Goal: Information Seeking & Learning: Learn about a topic

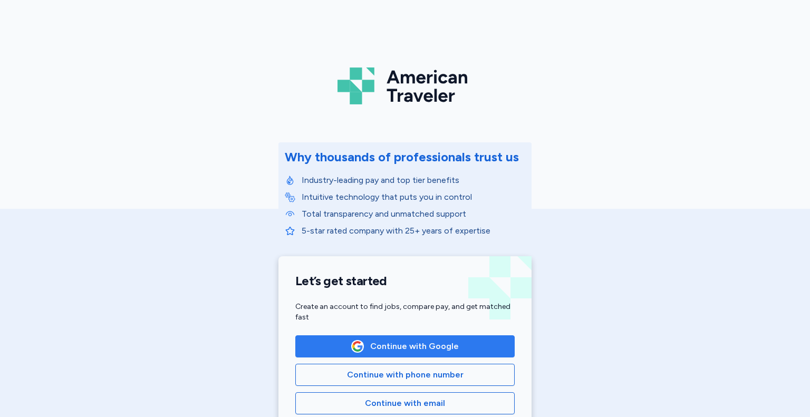
click at [434, 345] on span "Continue with Google" at bounding box center [414, 346] width 89 height 13
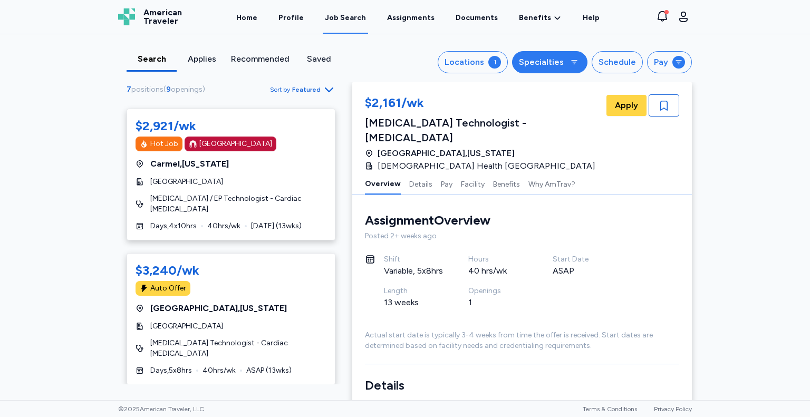
click at [572, 59] on icon at bounding box center [574, 62] width 8 height 8
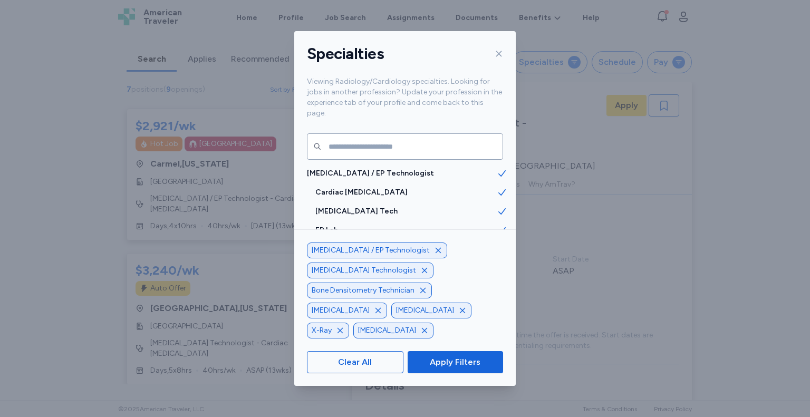
click at [422, 295] on icon "button" at bounding box center [423, 291] width 8 height 8
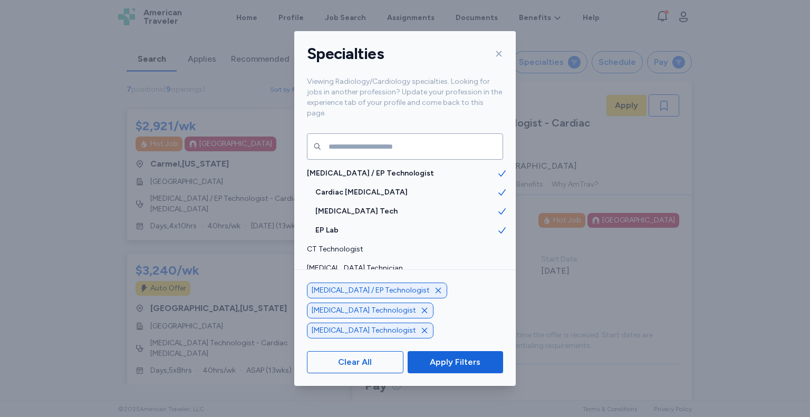
scroll to position [1, 0]
click at [455, 360] on span "Apply Filters" at bounding box center [455, 362] width 51 height 13
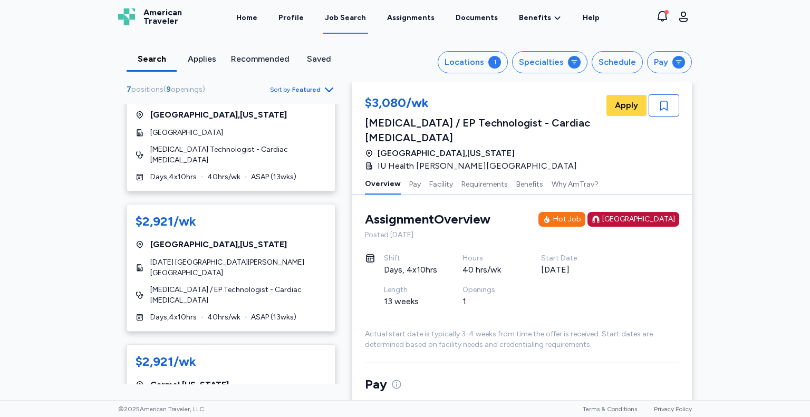
scroll to position [620, 0]
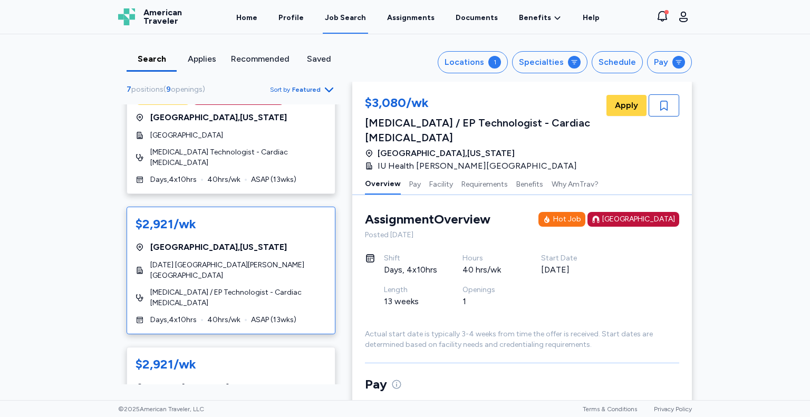
click at [173, 216] on div "$2,921/wk" at bounding box center [166, 224] width 61 height 17
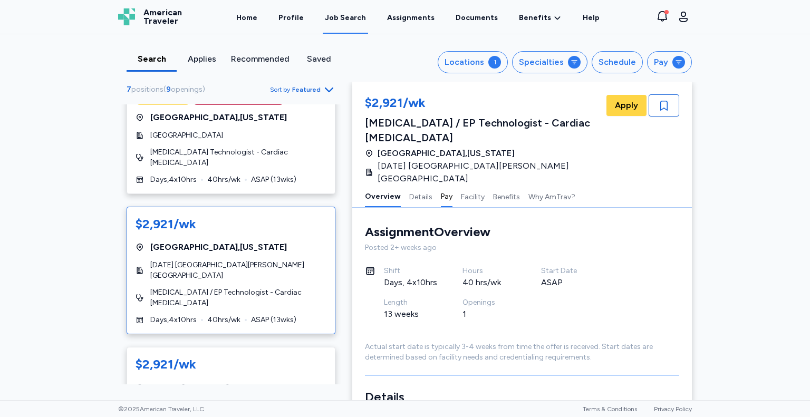
click at [441, 185] on button "Pay" at bounding box center [447, 196] width 12 height 22
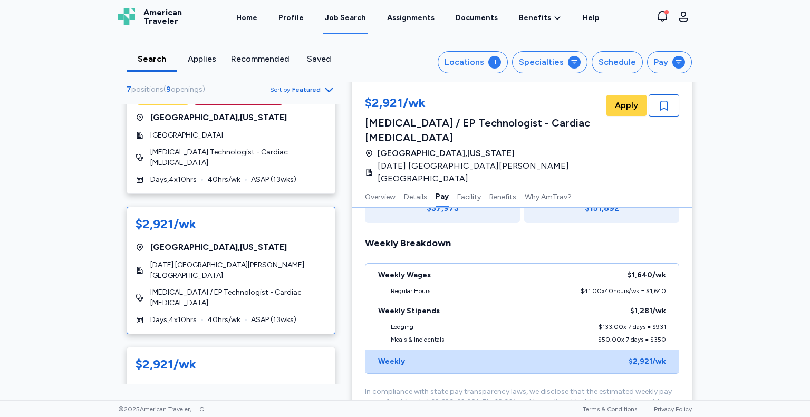
scroll to position [727, 0]
